Goal: Information Seeking & Learning: Learn about a topic

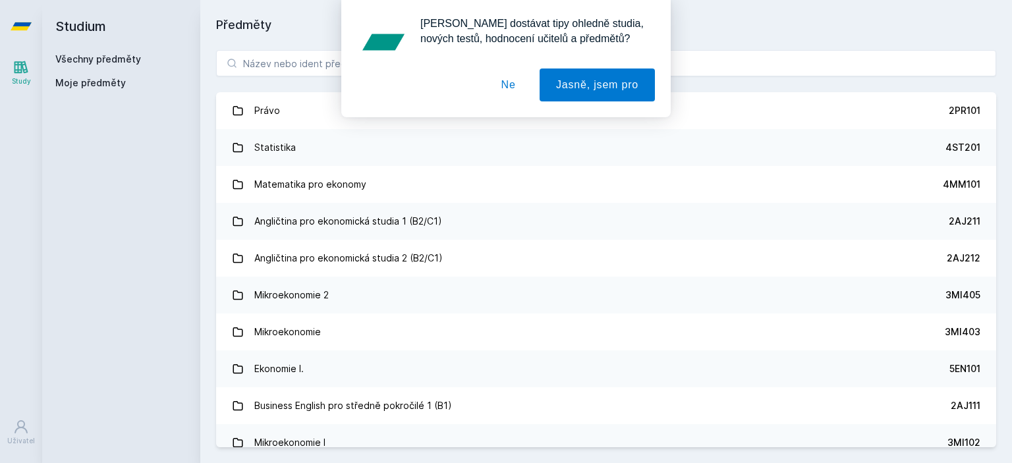
click at [277, 57] on div "[PERSON_NAME] dostávat tipy ohledně studia, nových testů, hodnocení učitelů a p…" at bounding box center [506, 58] width 1012 height 117
click at [277, 69] on div "[PERSON_NAME] dostávat tipy ohledně studia, nových testů, hodnocení učitelů a p…" at bounding box center [506, 58] width 1012 height 117
click at [509, 92] on button "Ne" at bounding box center [508, 85] width 47 height 33
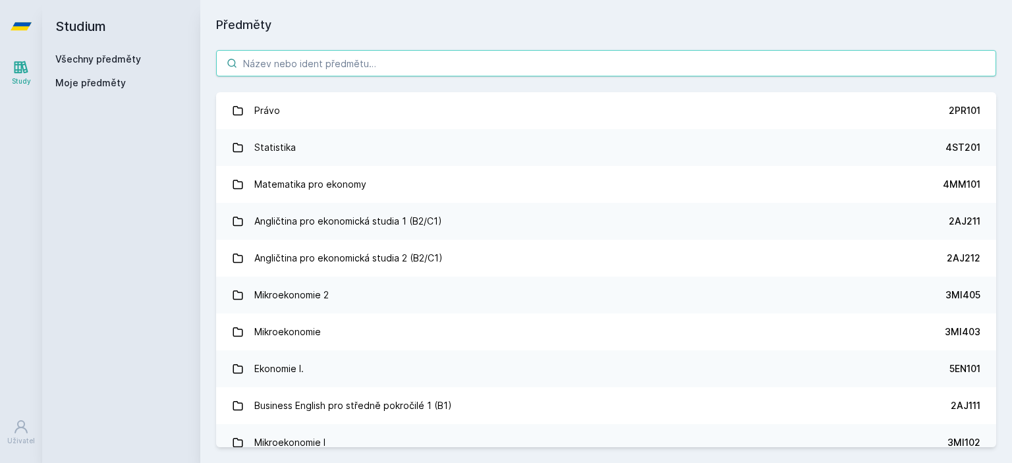
click at [319, 63] on input "search" at bounding box center [606, 63] width 780 height 26
paste input "1BP430"
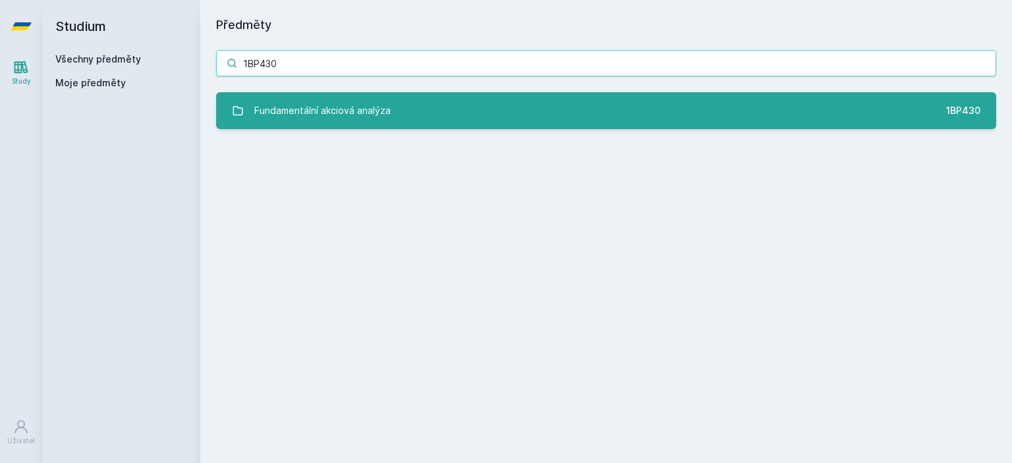
type input "1BP430"
click at [314, 118] on div "Fundamentální akciová analýza" at bounding box center [322, 110] width 136 height 26
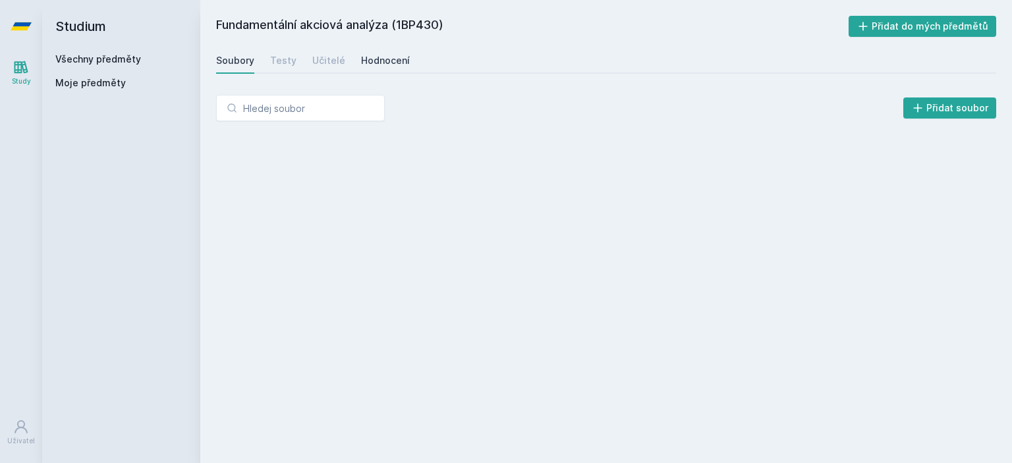
click at [366, 58] on div "Hodnocení" at bounding box center [385, 60] width 49 height 13
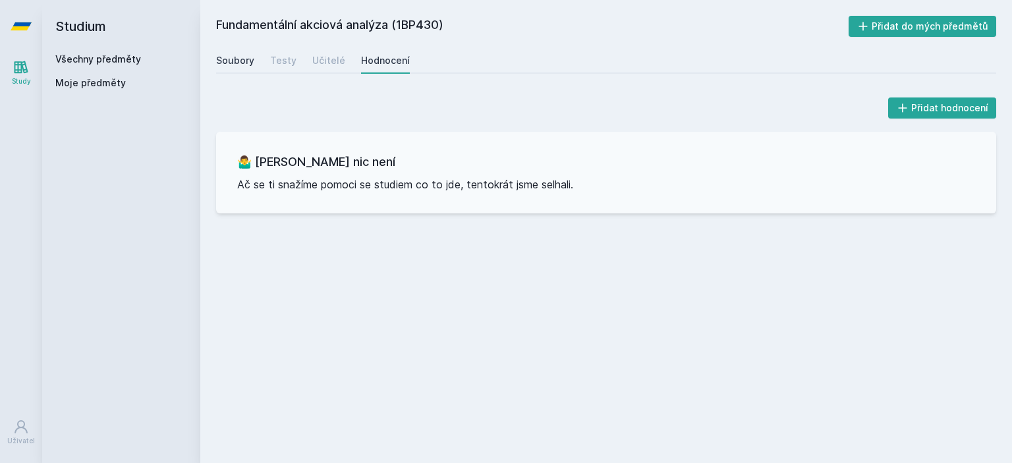
click at [239, 68] on link "Soubory" at bounding box center [235, 60] width 38 height 26
